Goal: Obtain resource: Download file/media

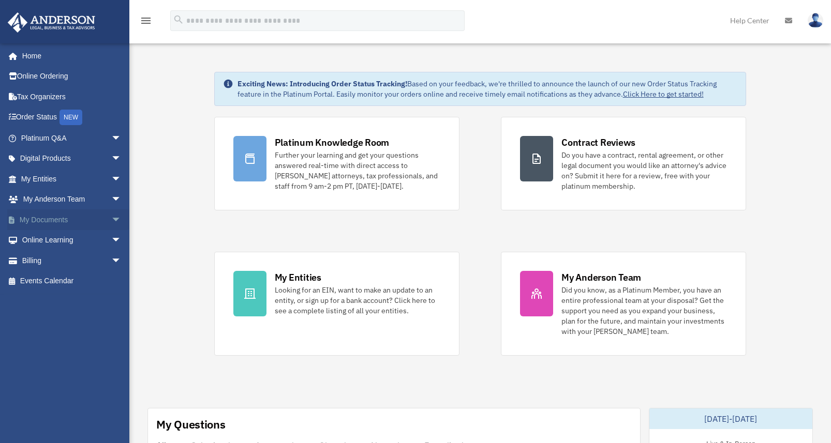
click at [112, 220] on span "arrow_drop_down" at bounding box center [121, 219] width 21 height 21
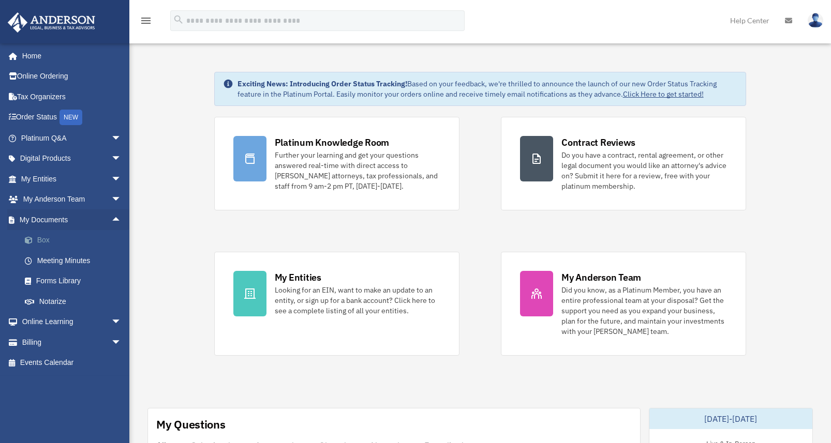
click at [45, 239] on link "Box" at bounding box center [75, 240] width 123 height 21
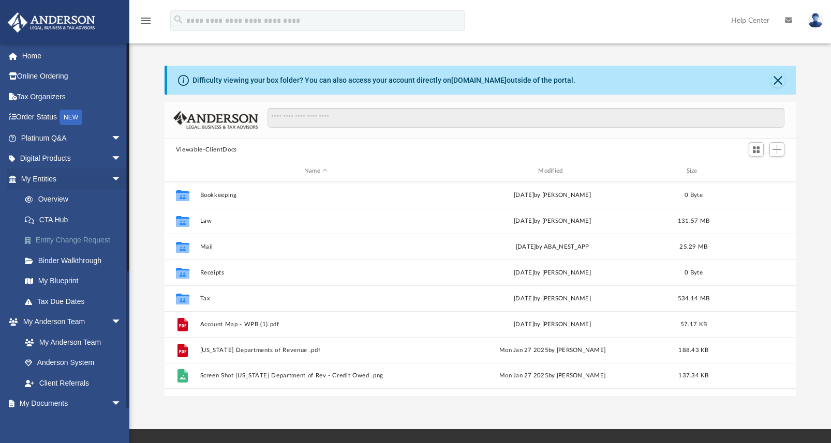
scroll to position [228, 624]
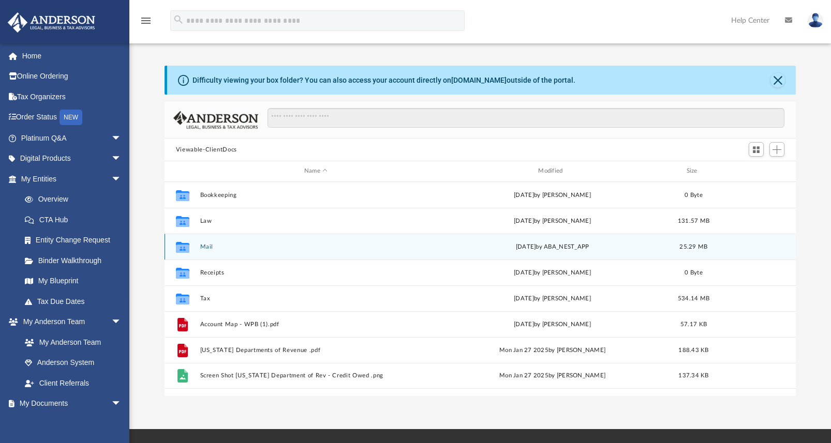
click at [205, 245] on button "Mail" at bounding box center [316, 247] width 232 height 7
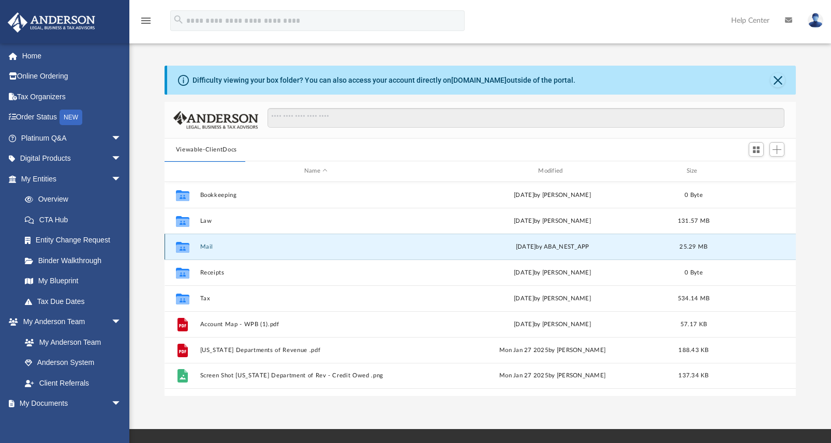
click at [207, 247] on button "Mail" at bounding box center [316, 247] width 232 height 7
click at [777, 79] on button "Close" at bounding box center [777, 80] width 14 height 14
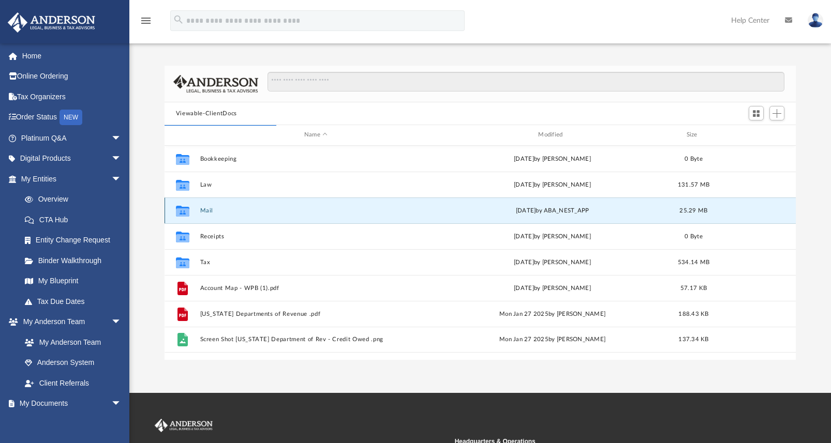
click at [206, 208] on button "Mail" at bounding box center [316, 210] width 232 height 7
click at [261, 212] on button "Mail" at bounding box center [316, 210] width 232 height 7
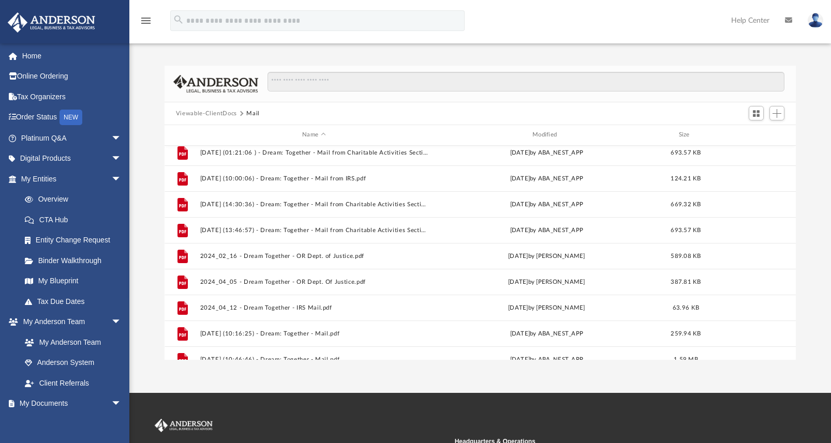
scroll to position [0, 0]
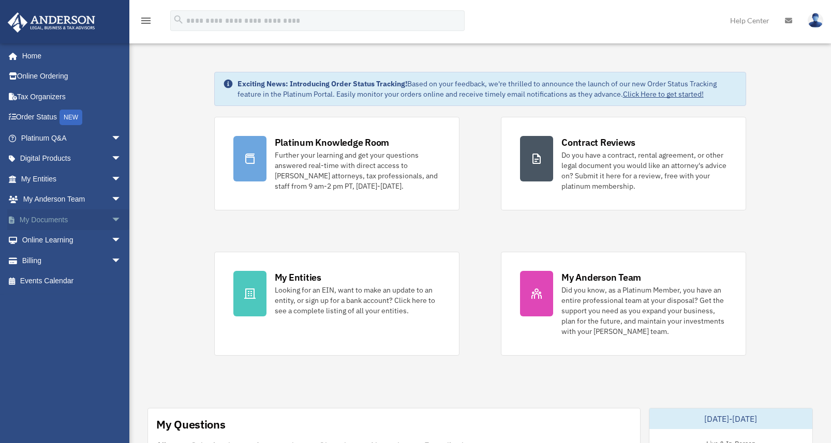
click at [111, 219] on span "arrow_drop_down" at bounding box center [121, 219] width 21 height 21
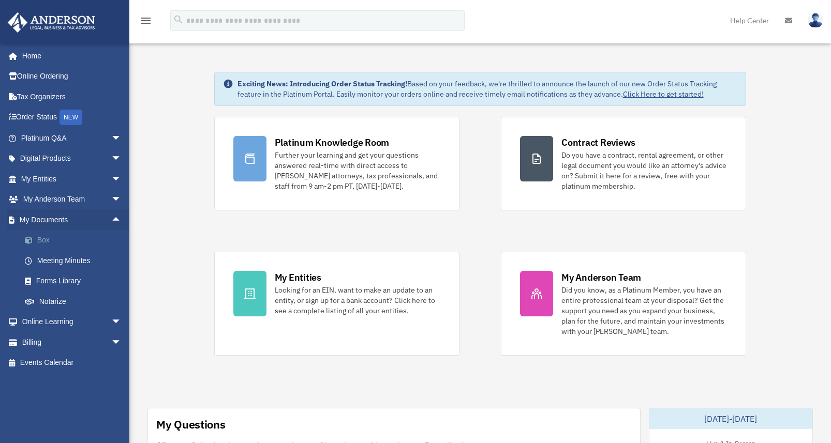
click at [48, 236] on link "Box" at bounding box center [75, 240] width 123 height 21
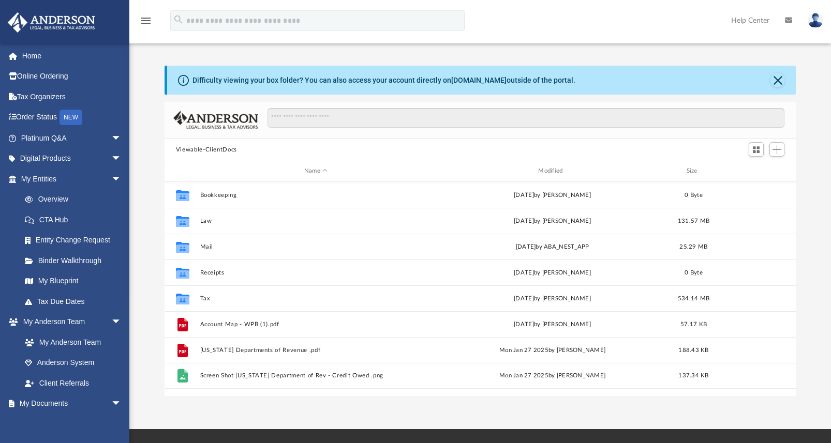
scroll to position [228, 624]
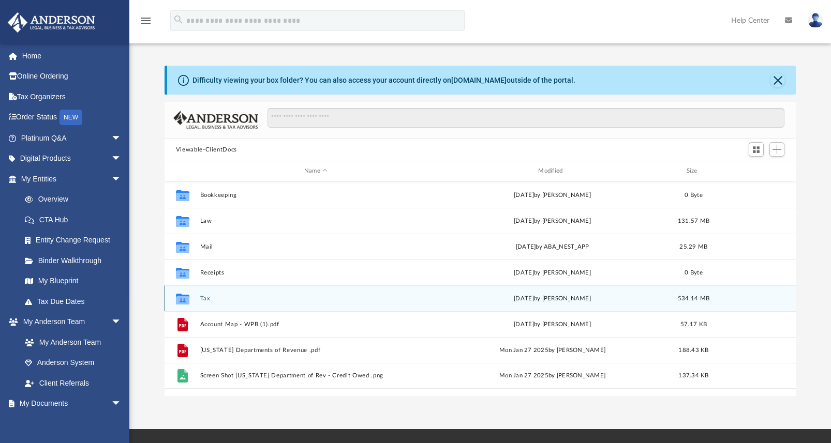
click at [202, 297] on button "Tax" at bounding box center [316, 298] width 232 height 7
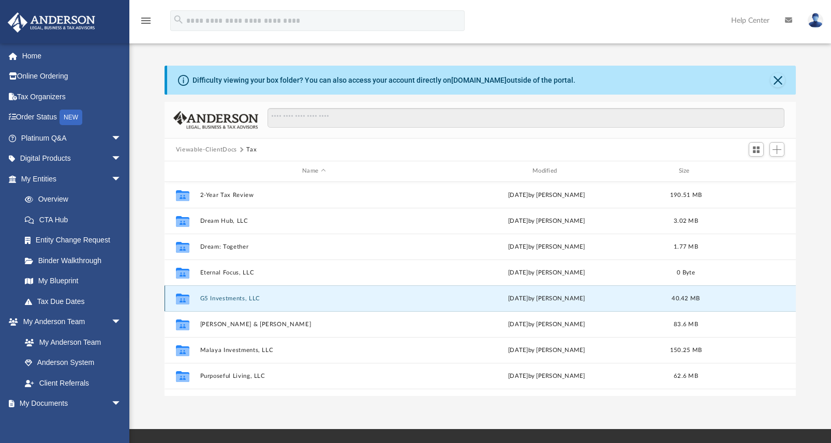
click at [203, 297] on button "G5 Investments, LLC" at bounding box center [314, 298] width 228 height 7
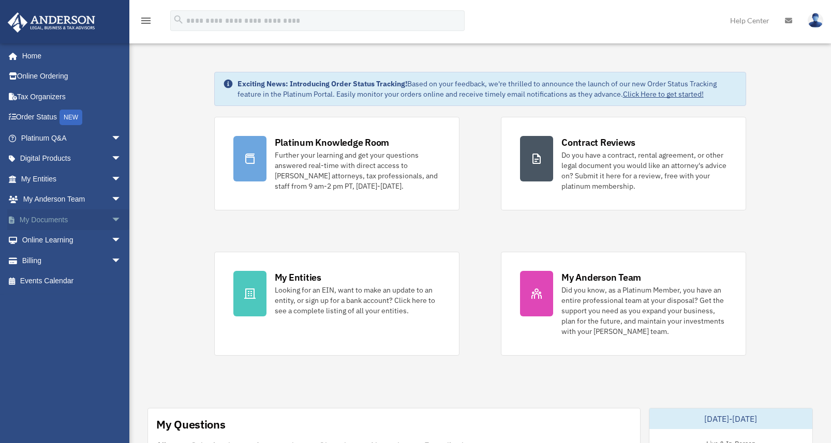
click at [111, 220] on span "arrow_drop_down" at bounding box center [121, 219] width 21 height 21
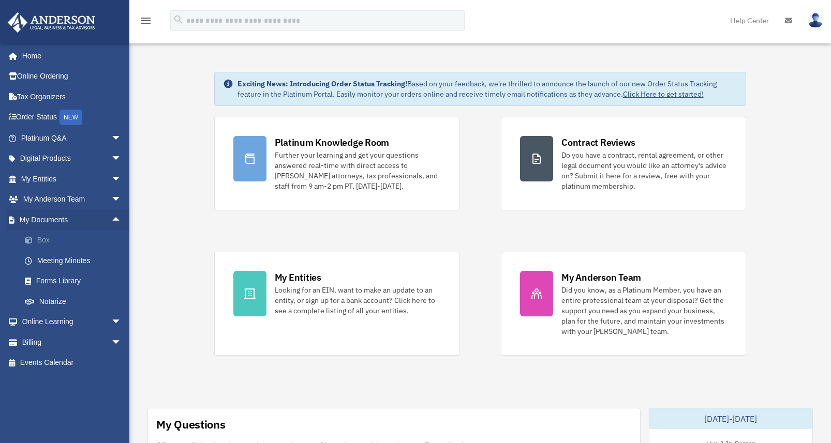
click at [43, 239] on link "Box" at bounding box center [75, 240] width 123 height 21
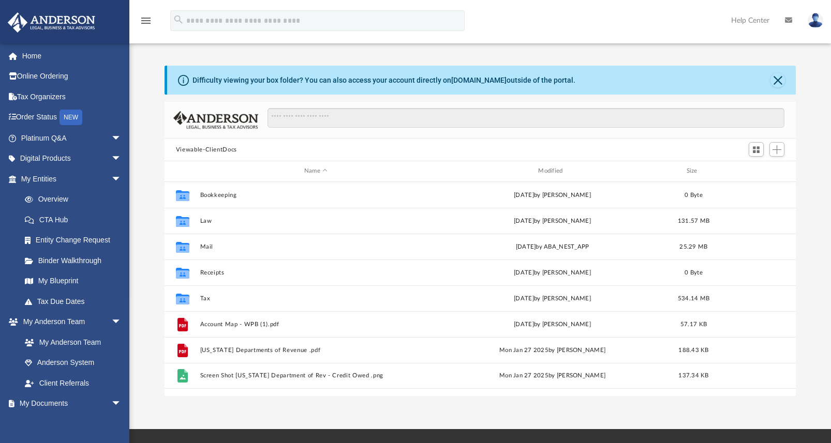
scroll to position [228, 624]
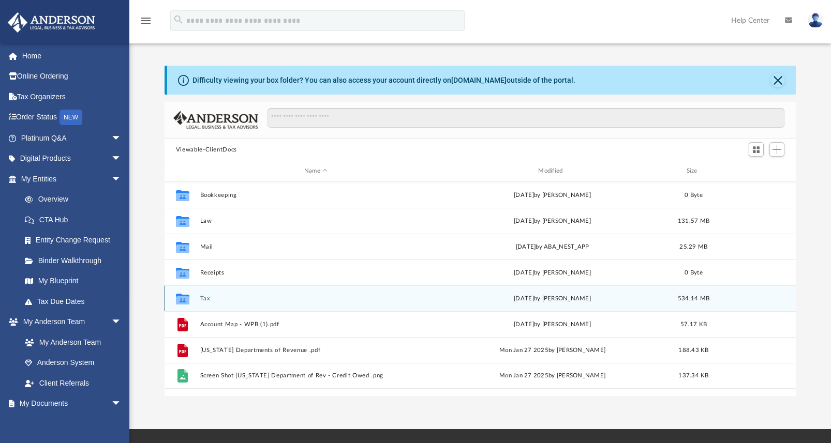
click at [208, 298] on button "Tax" at bounding box center [316, 298] width 232 height 7
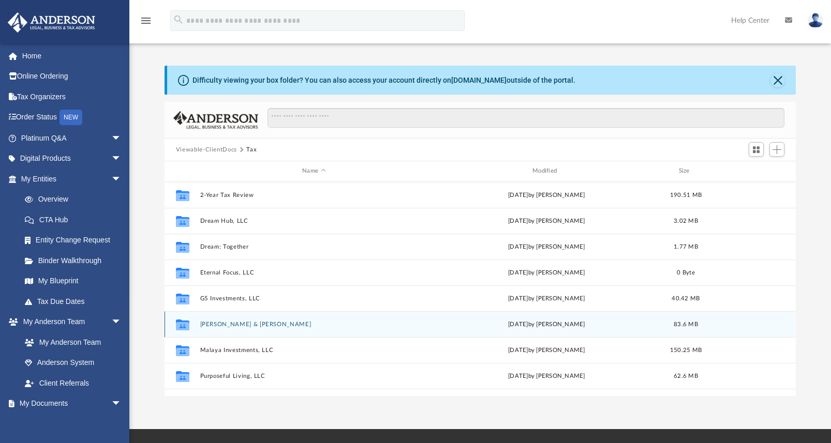
click at [228, 325] on button "[PERSON_NAME] & [PERSON_NAME]" at bounding box center [314, 324] width 228 height 7
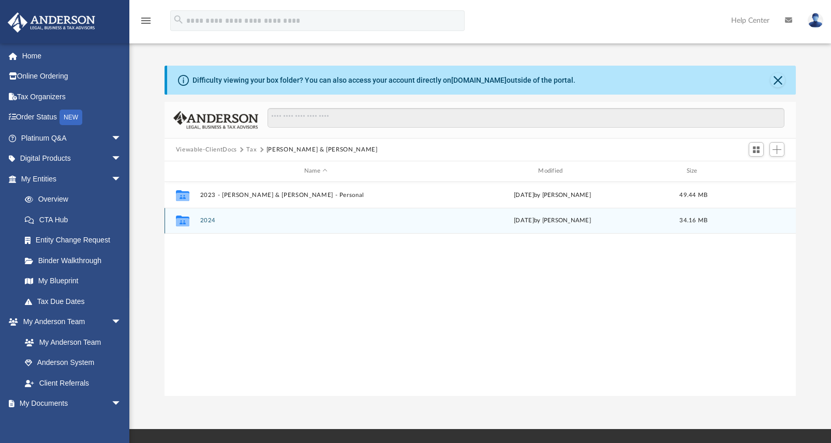
click at [208, 222] on button "2024" at bounding box center [316, 220] width 232 height 7
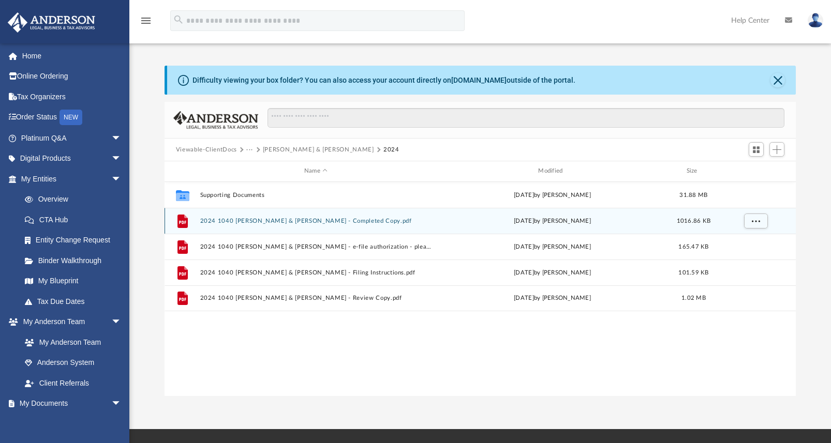
click at [208, 222] on button "2024 1040 [PERSON_NAME] & [PERSON_NAME] - Completed Copy.pdf" at bounding box center [316, 221] width 232 height 7
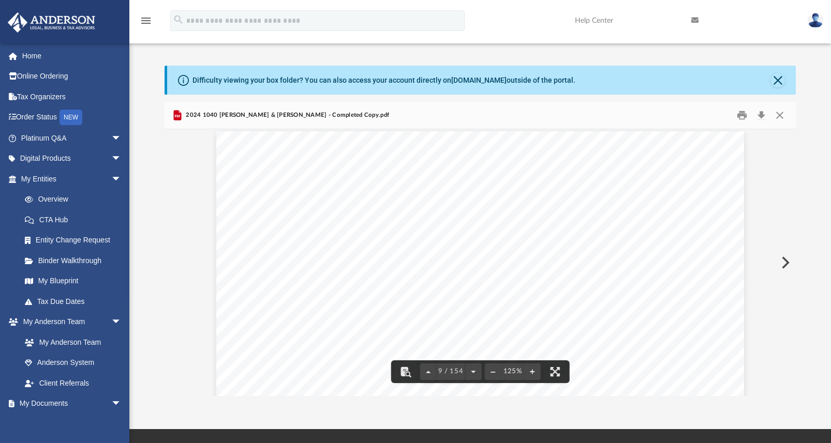
scroll to position [5431, 0]
